Goal: Task Accomplishment & Management: Manage account settings

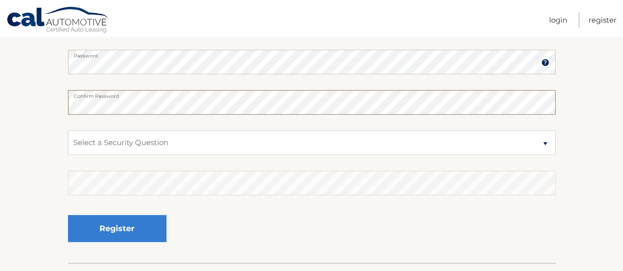
scroll to position [246, 0]
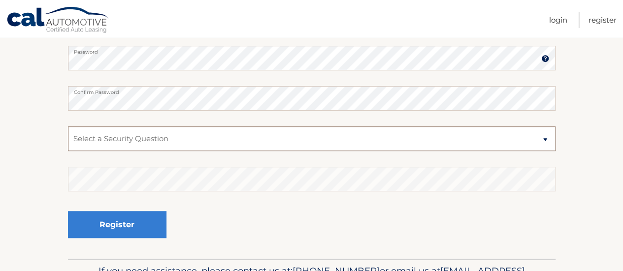
click at [123, 148] on select "Select a Security Question What was the name of your elementary school? What is…" at bounding box center [311, 138] width 487 height 25
select select "2"
click at [68, 126] on select "Select a Security Question What was the name of your elementary school? What is…" at bounding box center [311, 138] width 487 height 25
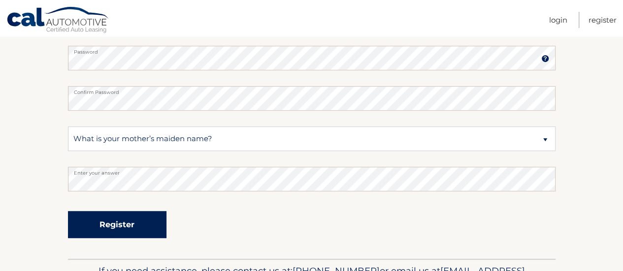
click at [161, 222] on button "Register" at bounding box center [117, 224] width 98 height 27
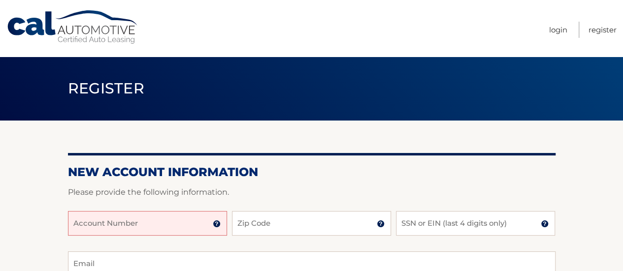
click at [140, 218] on input "Account Number" at bounding box center [147, 223] width 159 height 25
drag, startPoint x: 163, startPoint y: 223, endPoint x: 163, endPoint y: 228, distance: 5.4
click at [163, 224] on input "Account Number" at bounding box center [147, 223] width 159 height 25
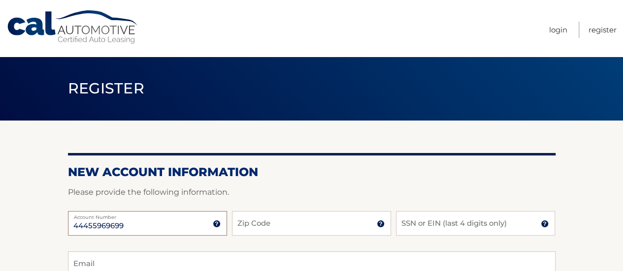
type input "44455969699"
type input "11050"
click at [493, 231] on input "SSN or EIN (last 4 digits only)" at bounding box center [475, 223] width 159 height 25
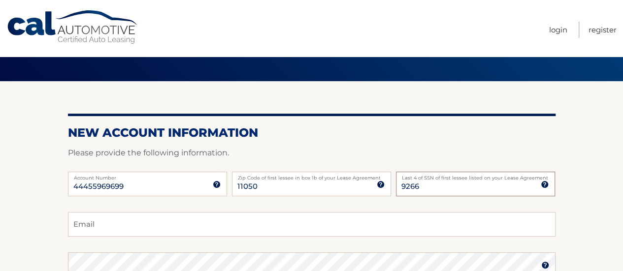
scroll to position [98, 0]
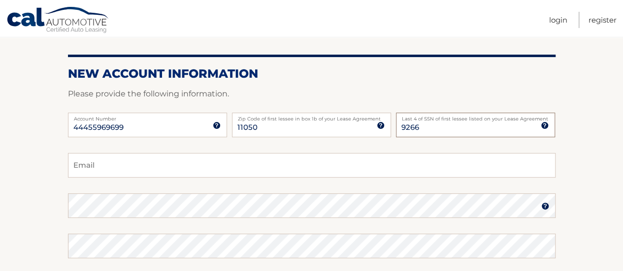
type input "9266"
click at [129, 169] on input "Email" at bounding box center [311, 165] width 487 height 25
type input "miggy4@gmail.com"
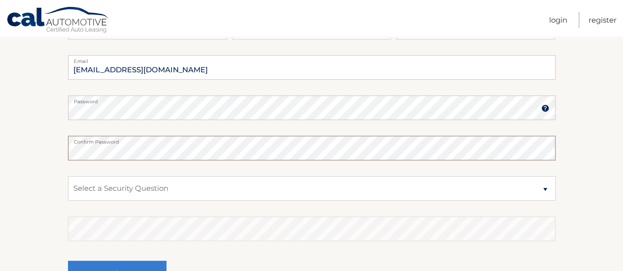
scroll to position [197, 0]
click at [118, 184] on select "Select a Security Question What was the name of your elementary school? What is…" at bounding box center [311, 188] width 487 height 25
select select "2"
click at [68, 176] on select "Select a Security Question What was the name of your elementary school? What is…" at bounding box center [311, 188] width 487 height 25
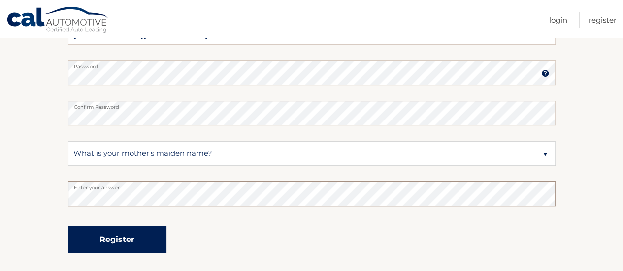
scroll to position [246, 0]
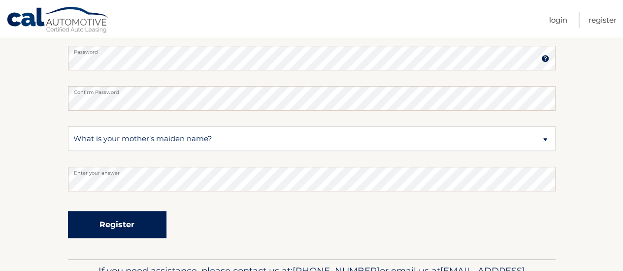
click at [97, 229] on button "Register" at bounding box center [117, 224] width 98 height 27
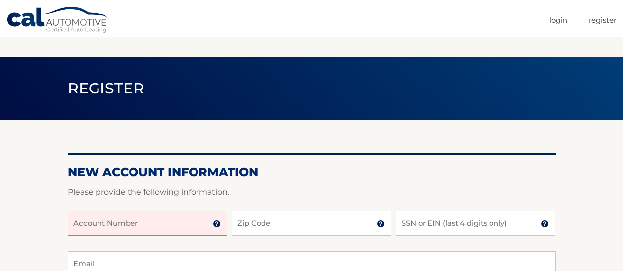
scroll to position [246, 0]
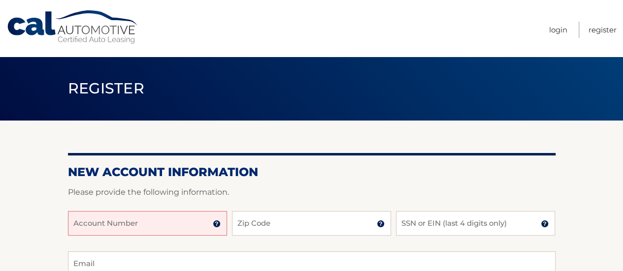
click at [175, 219] on input "Account Number" at bounding box center [147, 223] width 159 height 25
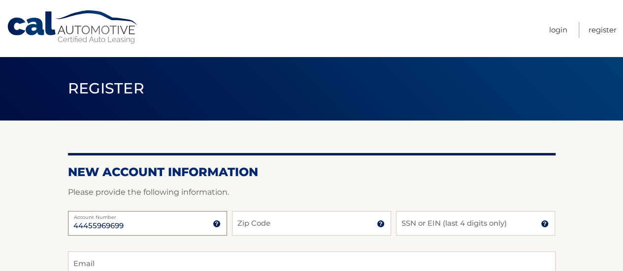
type input "44455969699"
type input "11050"
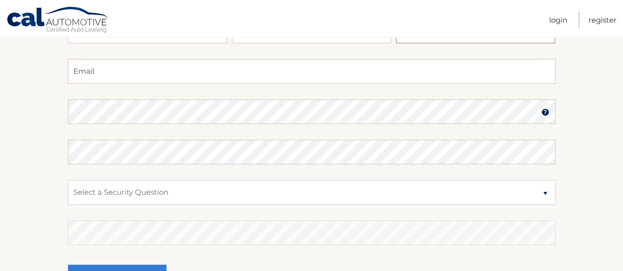
scroll to position [197, 0]
type input "9266"
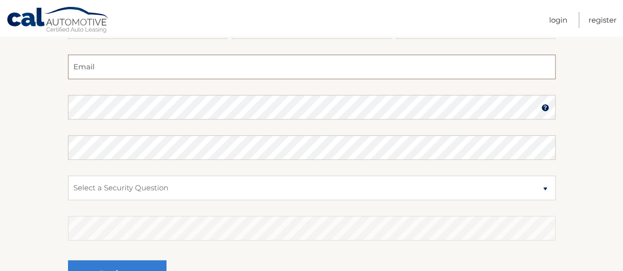
click at [157, 78] on input "Email" at bounding box center [311, 67] width 487 height 25
type input "miggy4@gmail.com"
click at [0, 103] on section "New Account Information Please provide the following information. 44455969699 A…" at bounding box center [311, 116] width 623 height 384
click at [117, 185] on select "Select a Security Question What was the name of your elementary school? What is…" at bounding box center [311, 188] width 487 height 25
select select "2"
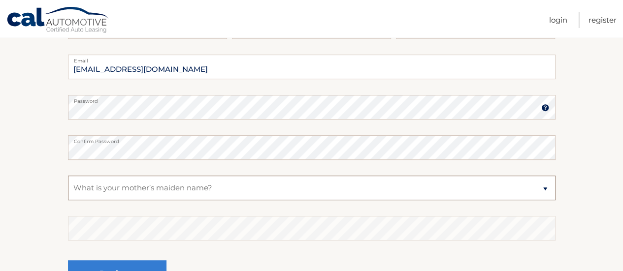
click at [68, 176] on select "Select a Security Question What was the name of your elementary school? What is…" at bounding box center [311, 188] width 487 height 25
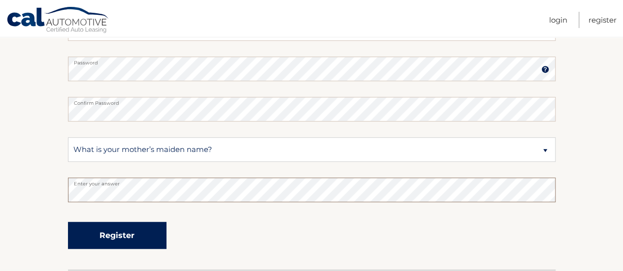
scroll to position [246, 0]
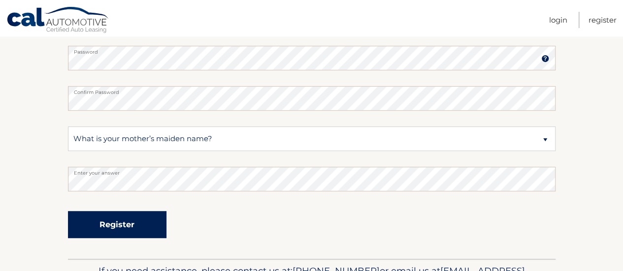
click at [95, 216] on button "Register" at bounding box center [117, 224] width 98 height 27
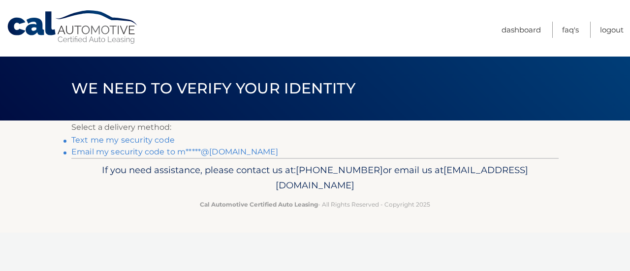
click at [132, 138] on link "Text me my security code" at bounding box center [122, 139] width 103 height 9
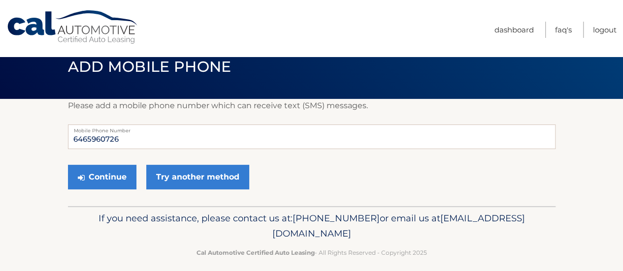
scroll to position [31, 0]
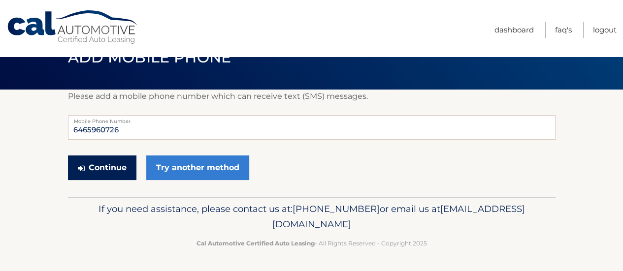
click at [125, 171] on button "Continue" at bounding box center [102, 168] width 68 height 25
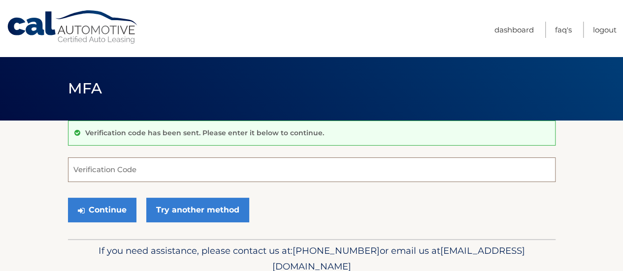
click at [123, 171] on input "Verification Code" at bounding box center [311, 170] width 487 height 25
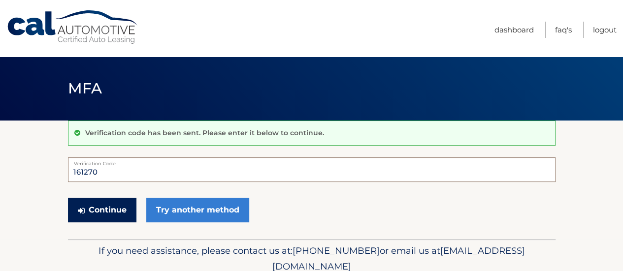
type input "161270"
click at [88, 205] on button "Continue" at bounding box center [102, 210] width 68 height 25
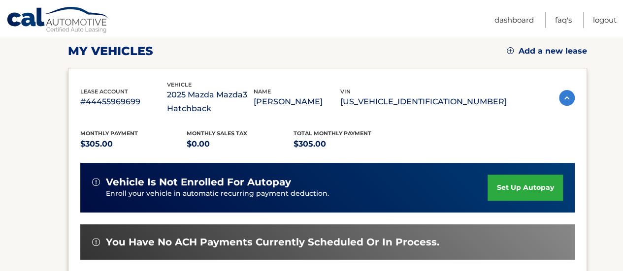
scroll to position [148, 0]
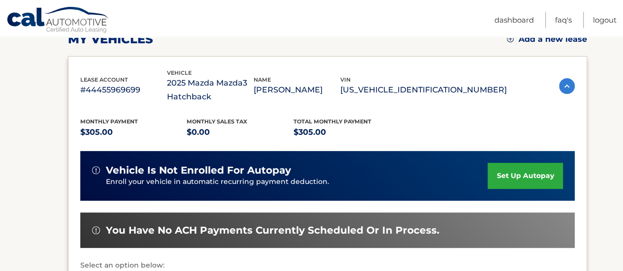
click at [524, 173] on link "set up autopay" at bounding box center [524, 176] width 75 height 26
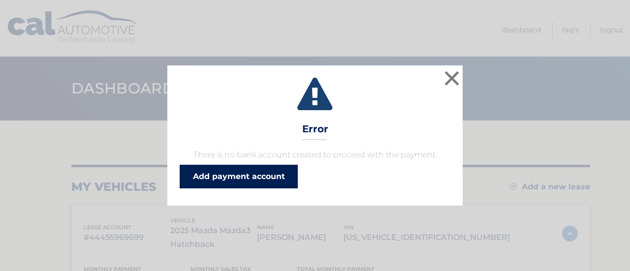
click at [264, 176] on link "Add payment account" at bounding box center [239, 177] width 118 height 24
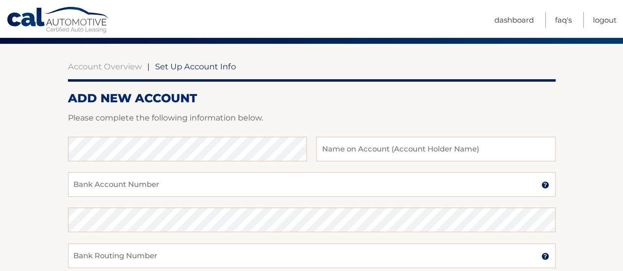
scroll to position [98, 0]
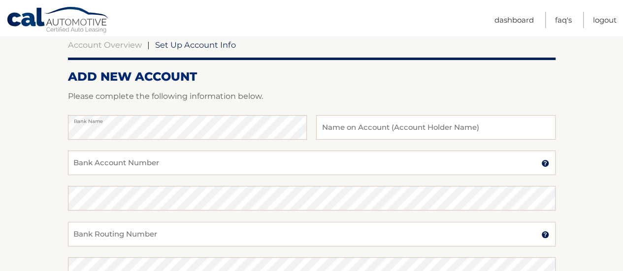
click at [382, 141] on div "Bank Name Name on Account (Account Holder Name)" at bounding box center [311, 132] width 487 height 35
click at [375, 134] on input "text" at bounding box center [435, 127] width 239 height 25
type input "[PERSON_NAME]"
click at [367, 158] on input "Bank Account Number" at bounding box center [311, 163] width 487 height 25
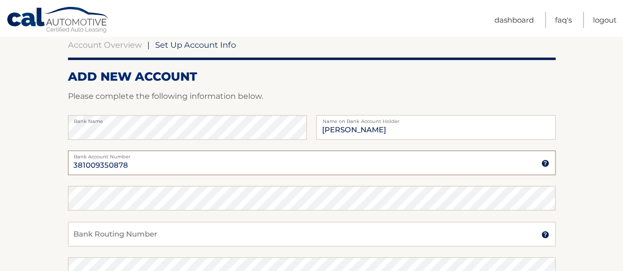
type input "381009350878"
click at [198, 225] on fieldset "Bank Name Michael Ignasiak Name on Bank Account Holder 381009350878 Bank Accoun…" at bounding box center [311, 256] width 487 height 283
click at [181, 228] on input "Bank Routing Number" at bounding box center [311, 234] width 487 height 25
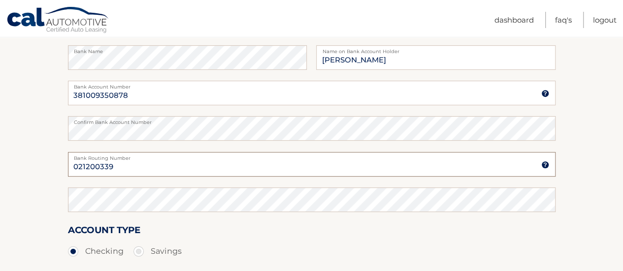
scroll to position [197, 0]
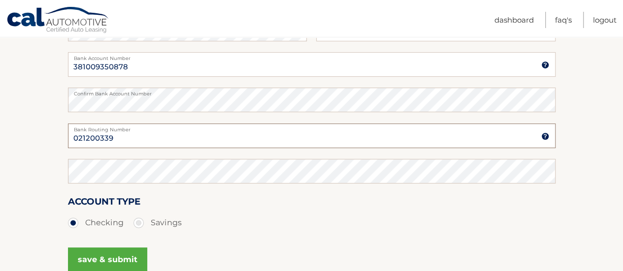
type input "021200339"
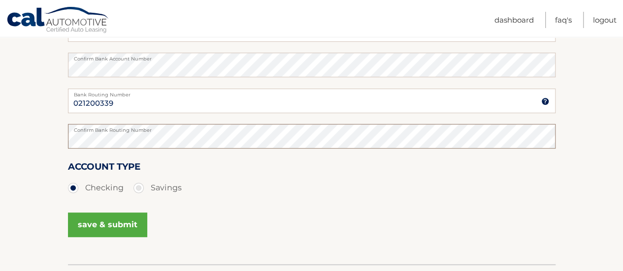
scroll to position [246, 0]
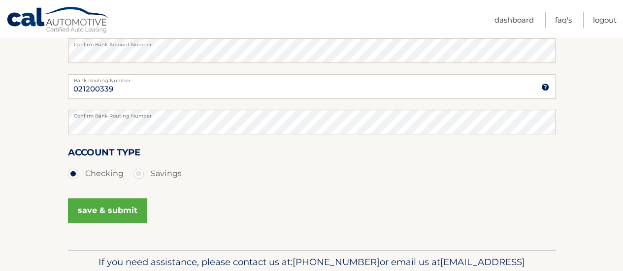
click at [118, 201] on button "save & submit" at bounding box center [107, 210] width 79 height 25
click at [100, 209] on button "save & submit" at bounding box center [107, 210] width 79 height 25
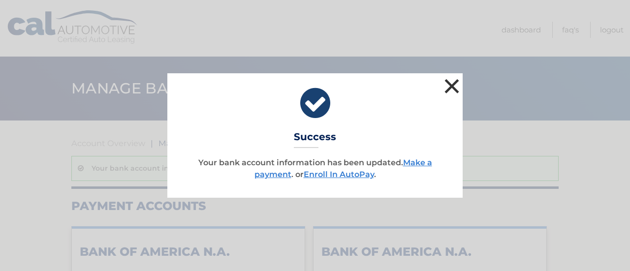
click at [454, 82] on button "×" at bounding box center [452, 86] width 20 height 20
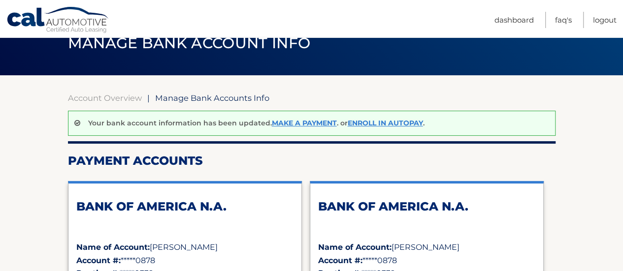
scroll to position [98, 0]
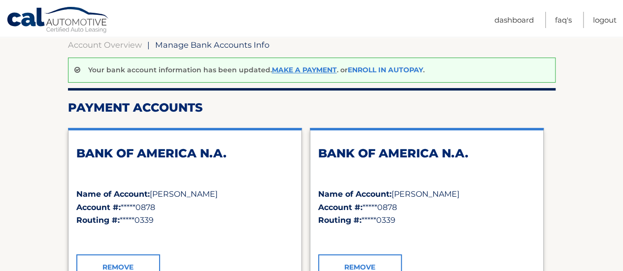
click at [403, 66] on link "Enroll In AutoPay" at bounding box center [385, 69] width 75 height 9
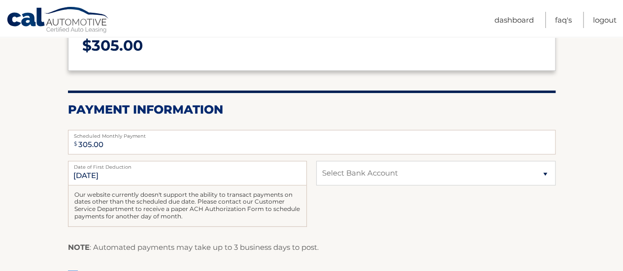
scroll to position [197, 0]
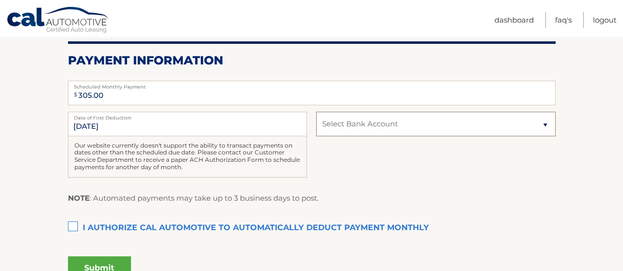
click at [379, 127] on select "Select Bank Account Checking BANK OF AMERICA N.A. *****0878 Checking BANK OF AM…" at bounding box center [435, 124] width 239 height 25
select select "NTJkYjM1NjYtMDcxMy00MzA4LTkwYWQtNjM3N2I0NzgzZWU4"
click at [316, 112] on select "Select Bank Account Checking BANK OF AMERICA N.A. *****0878 Checking BANK OF AM…" at bounding box center [435, 124] width 239 height 25
click at [71, 221] on label "I authorize cal automotive to automatically deduct payment monthly This checkbo…" at bounding box center [311, 229] width 487 height 20
click at [0, 0] on input "I authorize cal automotive to automatically deduct payment monthly This checkbo…" at bounding box center [0, 0] width 0 height 0
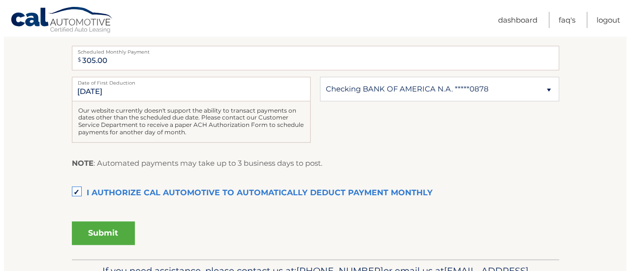
scroll to position [246, 0]
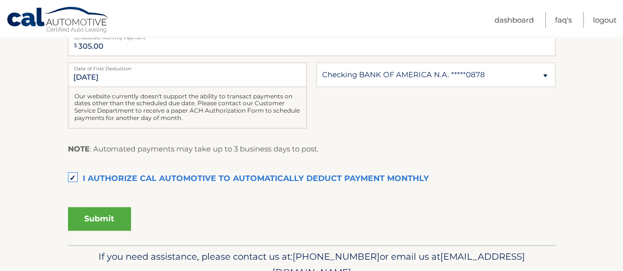
click at [93, 229] on button "Submit" at bounding box center [99, 219] width 63 height 24
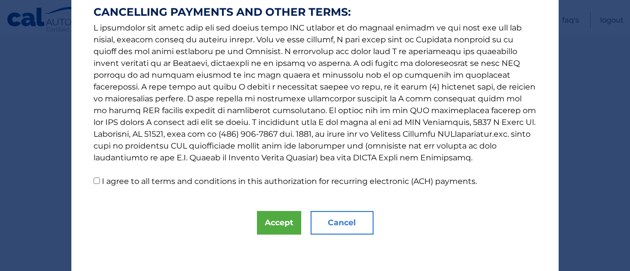
scroll to position [205, 0]
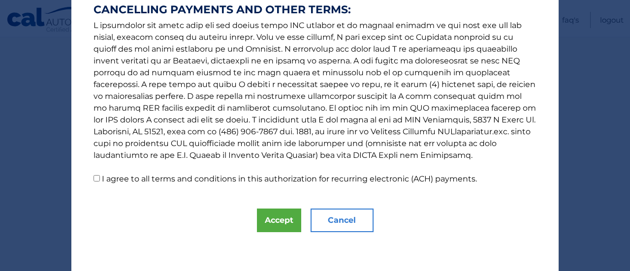
click at [95, 177] on input "I agree to all terms and conditions in this authorization for recurring electro…" at bounding box center [97, 178] width 6 height 6
checkbox input "true"
click at [282, 219] on button "Accept" at bounding box center [279, 221] width 44 height 24
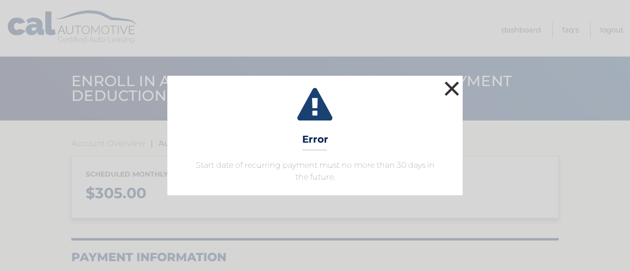
click at [449, 90] on button "×" at bounding box center [452, 89] width 20 height 20
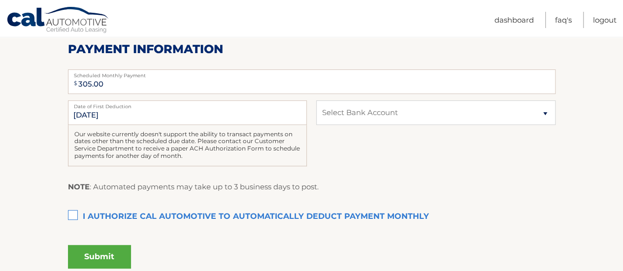
scroll to position [197, 0]
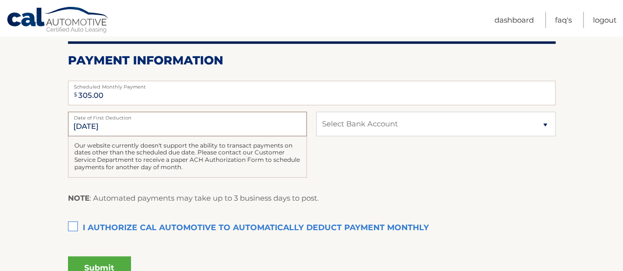
click at [75, 126] on input "[DATE]" at bounding box center [187, 124] width 239 height 25
click at [77, 127] on input "[DATE]" at bounding box center [187, 124] width 239 height 25
drag, startPoint x: 147, startPoint y: 116, endPoint x: 162, endPoint y: 125, distance: 17.6
click at [149, 116] on label "Date of First Deduction" at bounding box center [187, 116] width 239 height 8
click at [149, 116] on input "[DATE]" at bounding box center [187, 124] width 239 height 25
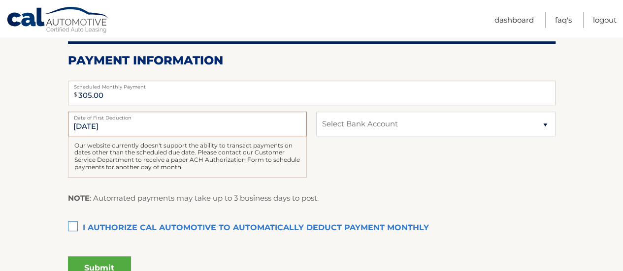
click at [128, 133] on input "[DATE]" at bounding box center [187, 124] width 239 height 25
drag, startPoint x: 121, startPoint y: 128, endPoint x: 0, endPoint y: 142, distance: 121.4
click at [0, 142] on section "Account Overview | Autopay Scheduled monthly payment $ 305.00 Payment Informati…" at bounding box center [311, 109] width 623 height 371
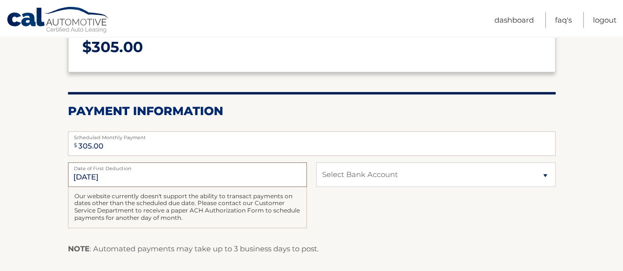
scroll to position [148, 0]
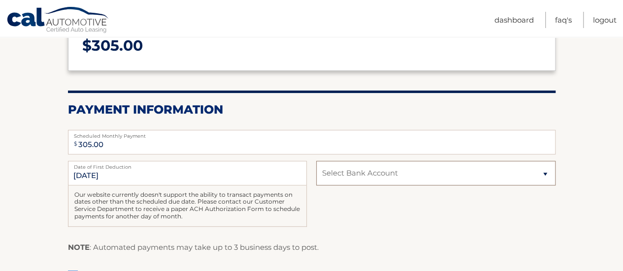
drag, startPoint x: 439, startPoint y: 178, endPoint x: 436, endPoint y: 182, distance: 5.3
click at [439, 178] on select "Select Bank Account Checking BANK OF AMERICA N.A. *****0878 Checking BANK OF AM…" at bounding box center [435, 173] width 239 height 25
select select "MDU3NGI5MzctYWJiNS00ZWJjLWI1OWItMjFkODc1ZTZjOGVi"
click at [316, 161] on select "Select Bank Account Checking BANK OF AMERICA N.A. *****0878 Checking BANK OF AM…" at bounding box center [435, 173] width 239 height 25
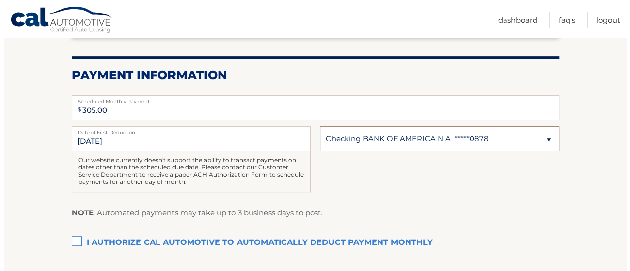
scroll to position [197, 0]
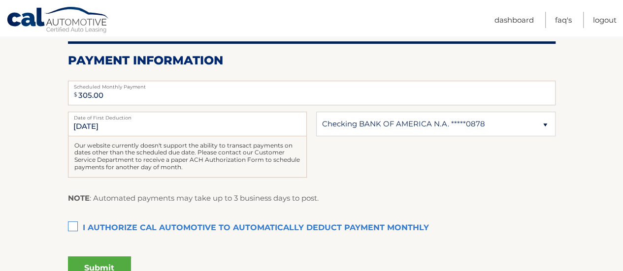
click at [72, 223] on label "I authorize cal automotive to automatically deduct payment monthly This checkbo…" at bounding box center [311, 229] width 487 height 20
click at [0, 0] on input "I authorize cal automotive to automatically deduct payment monthly This checkbo…" at bounding box center [0, 0] width 0 height 0
click at [99, 259] on button "Submit" at bounding box center [99, 268] width 63 height 24
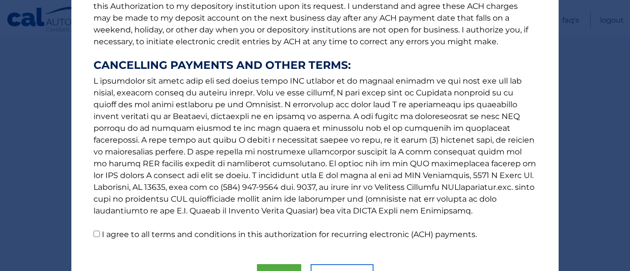
scroll to position [205, 0]
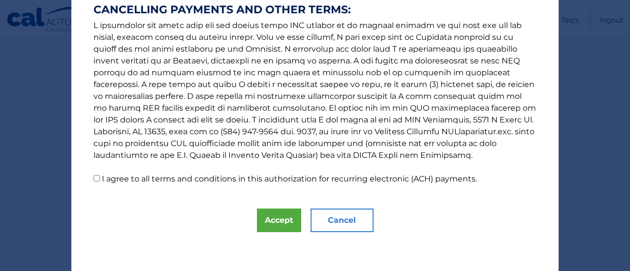
click at [202, 177] on label "I agree to all terms and conditions in this authorization for recurring electro…" at bounding box center [289, 178] width 375 height 9
click at [100, 177] on input "I agree to all terms and conditions in this authorization for recurring electro…" at bounding box center [97, 178] width 6 height 6
checkbox input "true"
click at [274, 225] on button "Accept" at bounding box center [279, 221] width 44 height 24
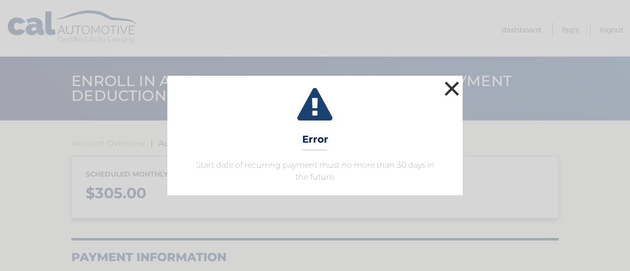
click at [456, 85] on button "×" at bounding box center [452, 89] width 20 height 20
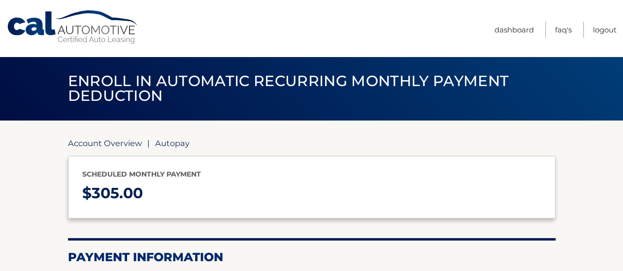
click at [111, 143] on link "Account Overview" at bounding box center [105, 143] width 74 height 10
click at [113, 142] on link "Account Overview" at bounding box center [105, 143] width 74 height 10
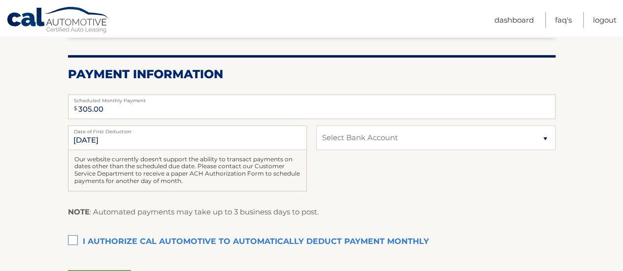
scroll to position [197, 0]
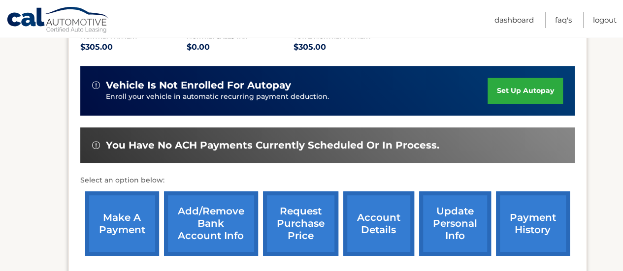
scroll to position [246, 0]
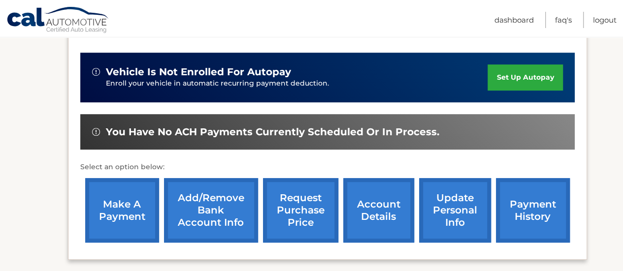
click at [114, 201] on link "make a payment" at bounding box center [122, 210] width 74 height 64
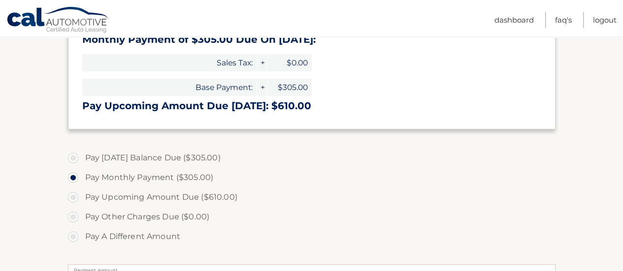
scroll to position [246, 0]
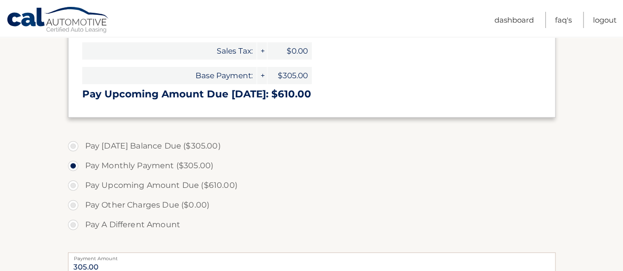
click at [151, 149] on label "Pay Today's Balance Due ($305.00)" at bounding box center [311, 146] width 487 height 20
click at [82, 149] on input "Pay Today's Balance Due ($305.00)" at bounding box center [77, 144] width 10 height 16
radio input "true"
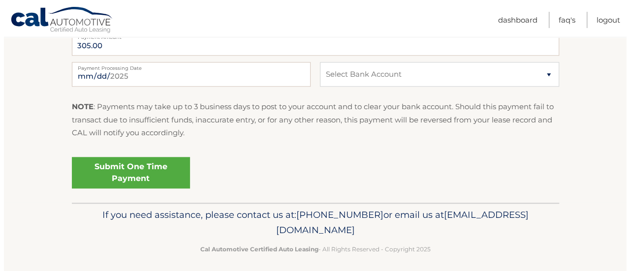
scroll to position [474, 0]
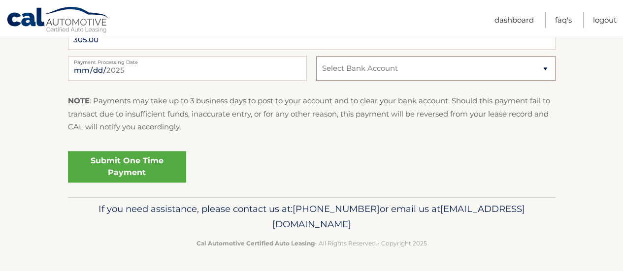
click at [386, 64] on select "Select Bank Account Checking BANK OF AMERICA N.A. *****0878 Checking BANK OF AM…" at bounding box center [435, 68] width 239 height 25
select select "NTJkYjM1NjYtMDcxMy00MzA4LTkwYWQtNjM3N2I0NzgzZWU4"
click at [316, 56] on select "Select Bank Account Checking BANK OF AMERICA N.A. *****0878 Checking BANK OF AM…" at bounding box center [435, 68] width 239 height 25
click at [146, 175] on link "Submit One Time Payment" at bounding box center [127, 167] width 118 height 32
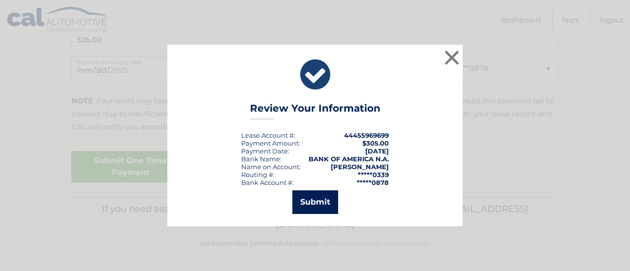
click at [325, 198] on button "Submit" at bounding box center [315, 202] width 46 height 24
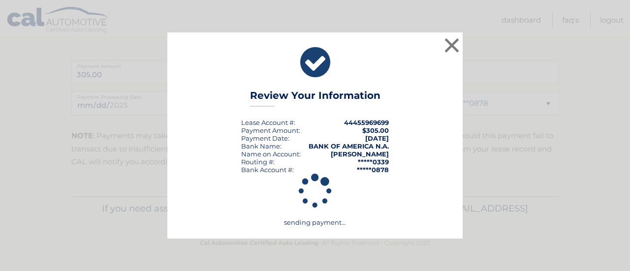
scroll to position [438, 0]
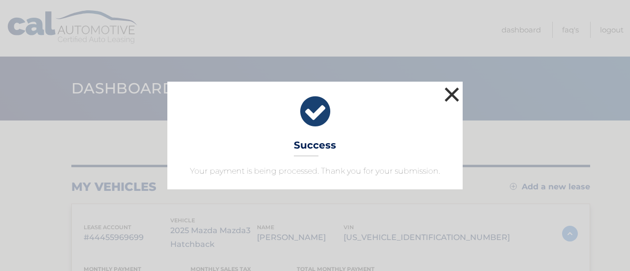
click at [450, 93] on button "×" at bounding box center [452, 95] width 20 height 20
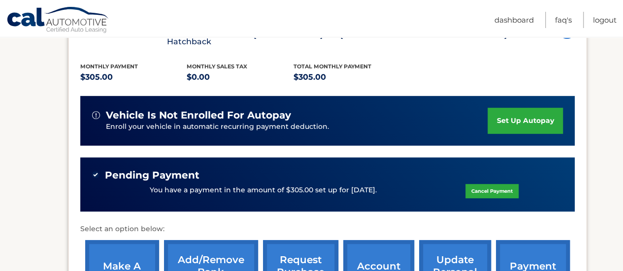
scroll to position [197, 0]
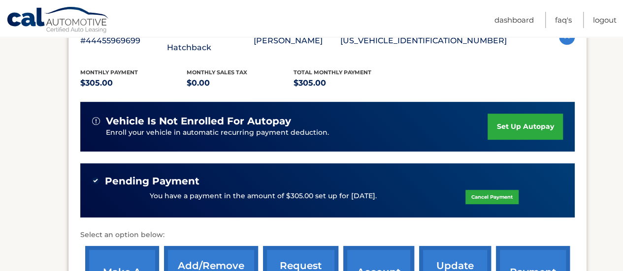
click at [529, 130] on link "set up autopay" at bounding box center [524, 127] width 75 height 26
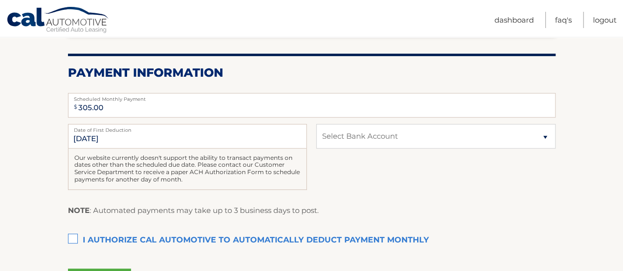
scroll to position [197, 0]
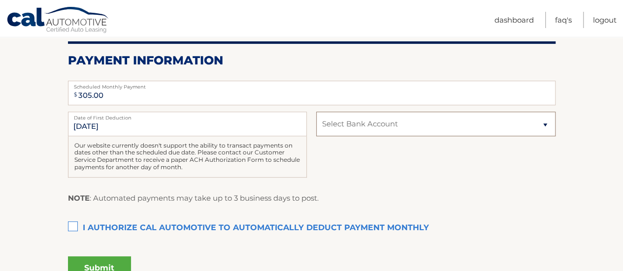
click at [389, 129] on select "Select Bank Account Checking BANK OF AMERICA N.A. *****0878 Checking BANK OF AM…" at bounding box center [435, 124] width 239 height 25
select select "NTJkYjM1NjYtMDcxMy00MzA4LTkwYWQtNjM3N2I0NzgzZWU4"
click at [316, 112] on select "Select Bank Account Checking BANK OF AMERICA N.A. *****0878 Checking BANK OF AM…" at bounding box center [435, 124] width 239 height 25
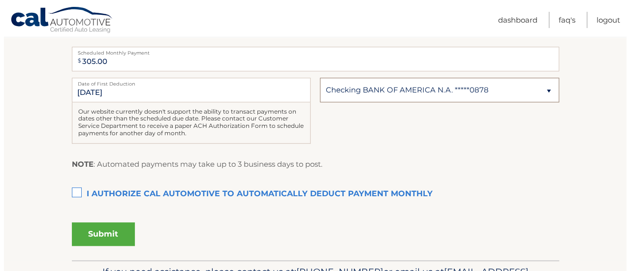
scroll to position [246, 0]
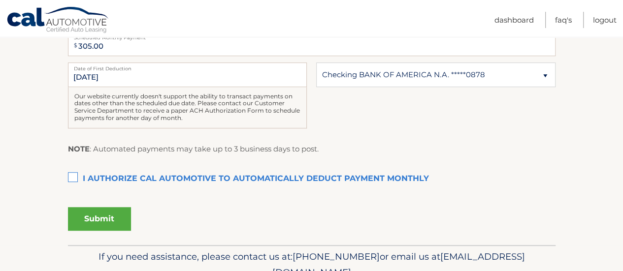
click at [78, 176] on label "I authorize cal automotive to automatically deduct payment monthly This checkbo…" at bounding box center [311, 179] width 487 height 20
click at [0, 0] on input "I authorize cal automotive to automatically deduct payment monthly This checkbo…" at bounding box center [0, 0] width 0 height 0
click at [106, 216] on button "Submit" at bounding box center [99, 219] width 63 height 24
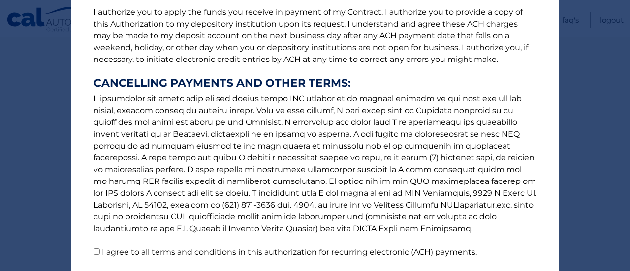
scroll to position [205, 0]
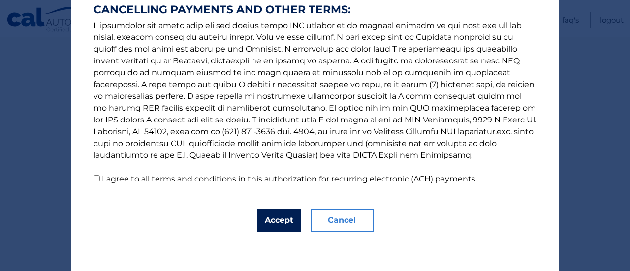
click at [264, 226] on button "Accept" at bounding box center [279, 221] width 44 height 24
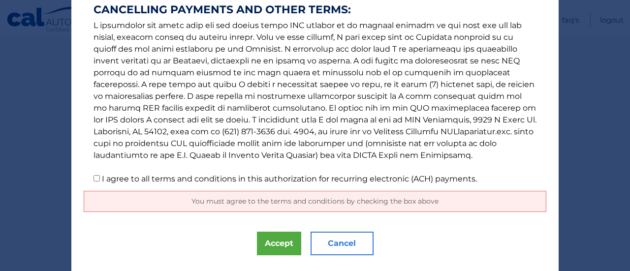
click at [94, 175] on input "I agree to all terms and conditions in this authorization for recurring electro…" at bounding box center [97, 178] width 6 height 6
checkbox input "true"
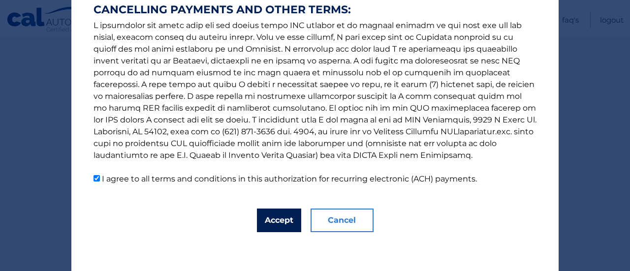
click at [282, 226] on button "Accept" at bounding box center [279, 221] width 44 height 24
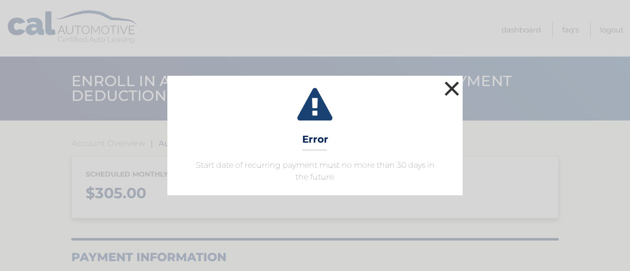
click at [452, 87] on button "×" at bounding box center [452, 89] width 20 height 20
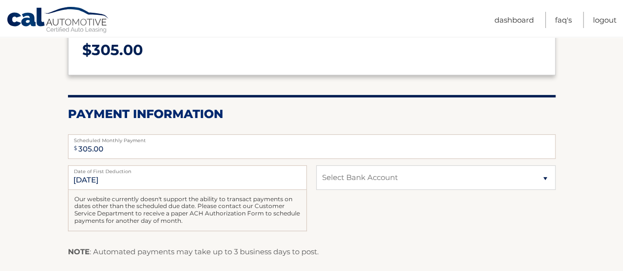
scroll to position [148, 0]
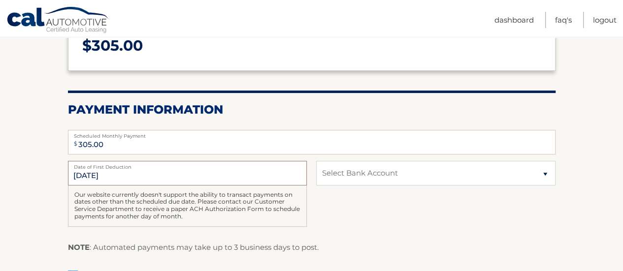
click at [119, 177] on input "9/11/2025" at bounding box center [187, 173] width 239 height 25
click at [104, 168] on label "Date of First Deduction" at bounding box center [187, 165] width 239 height 8
click at [104, 168] on input "9/11/2025" at bounding box center [187, 173] width 239 height 25
click at [101, 167] on label "Date of First Deduction" at bounding box center [187, 165] width 239 height 8
click at [101, 167] on input "9/11/2025" at bounding box center [187, 173] width 239 height 25
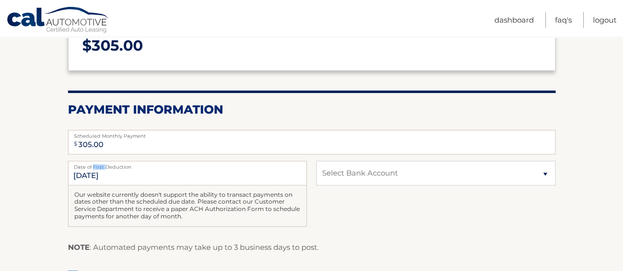
click at [101, 167] on label "Date of First Deduction" at bounding box center [187, 165] width 239 height 8
click at [101, 167] on input "9/11/2025" at bounding box center [187, 173] width 239 height 25
click at [104, 176] on input "[DATE]" at bounding box center [187, 173] width 239 height 25
click at [118, 178] on input "[DATE]" at bounding box center [187, 173] width 239 height 25
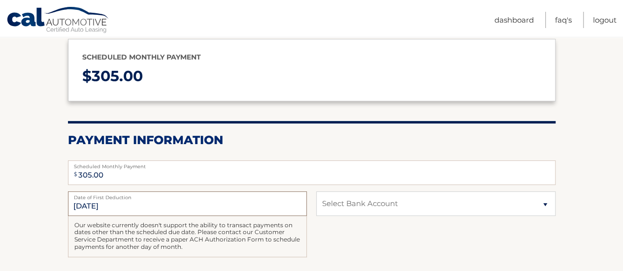
scroll to position [47, 0]
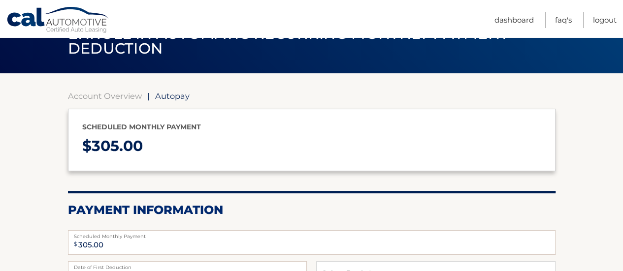
click at [116, 104] on section "Account Overview | Autopay Scheduled monthly payment $ 305.00 Payment Informati…" at bounding box center [311, 267] width 487 height 353
click at [117, 99] on link "Account Overview" at bounding box center [105, 96] width 74 height 10
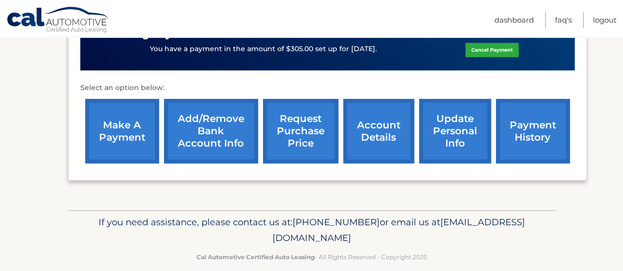
scroll to position [357, 0]
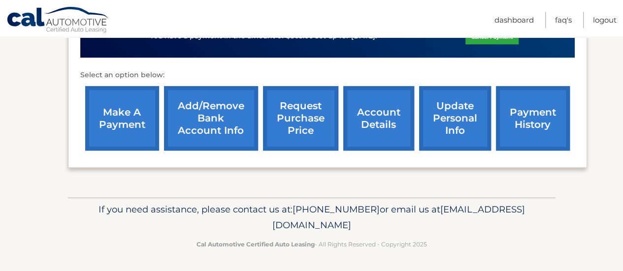
click at [505, 120] on link "payment history" at bounding box center [533, 118] width 74 height 64
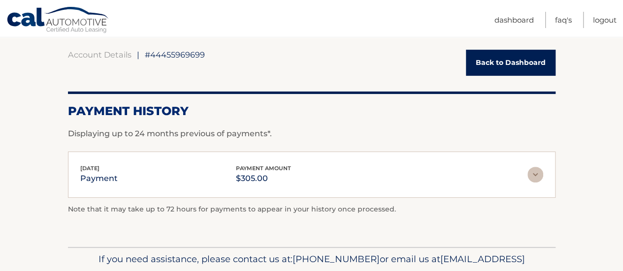
scroll to position [138, 0]
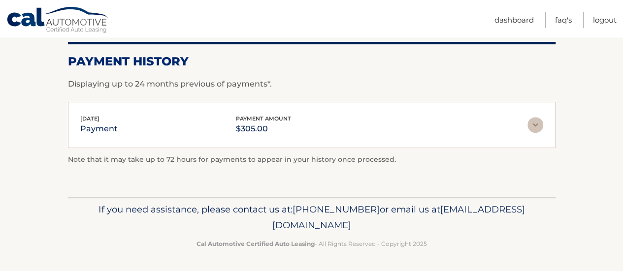
click at [538, 126] on img at bounding box center [535, 125] width 16 height 16
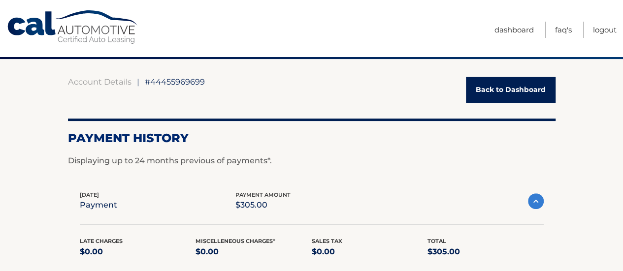
scroll to position [0, 0]
